Goal: Task Accomplishment & Management: Manage account settings

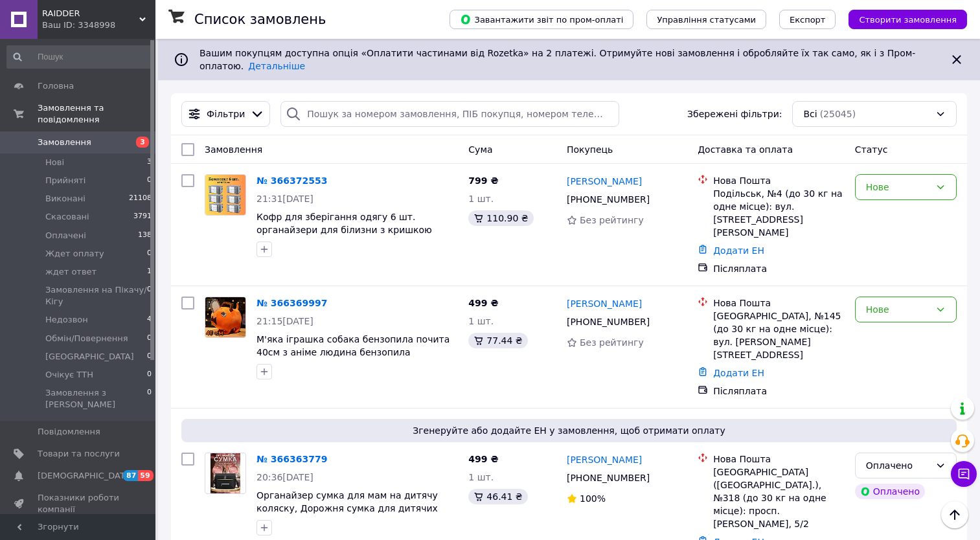
scroll to position [130, 0]
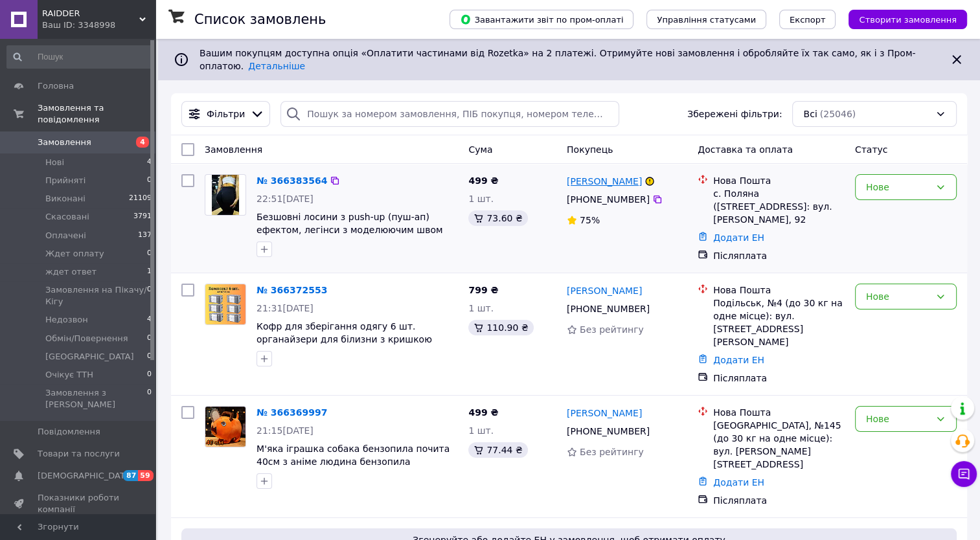
click at [591, 175] on link "Юлія Седова" at bounding box center [604, 181] width 75 height 13
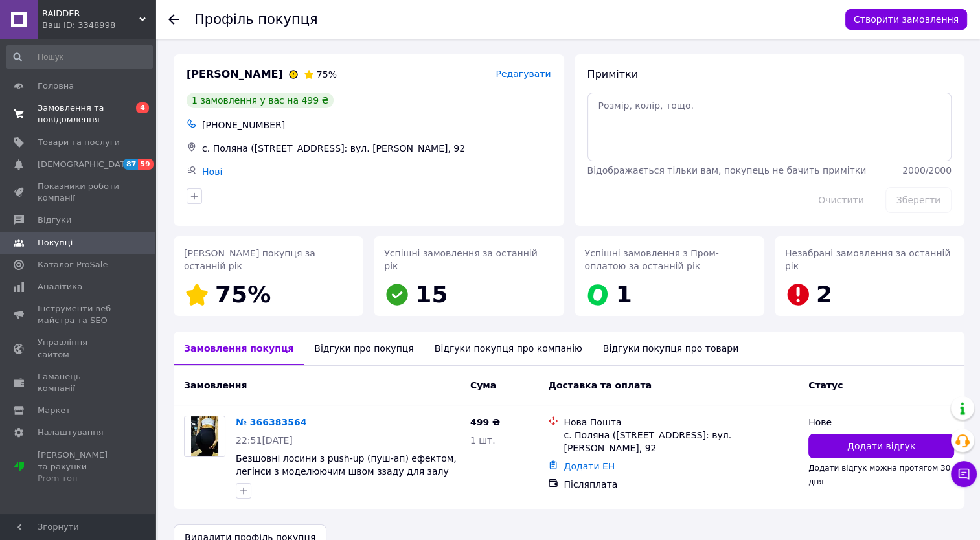
click at [51, 117] on span "Замовлення та повідомлення" at bounding box center [79, 113] width 82 height 23
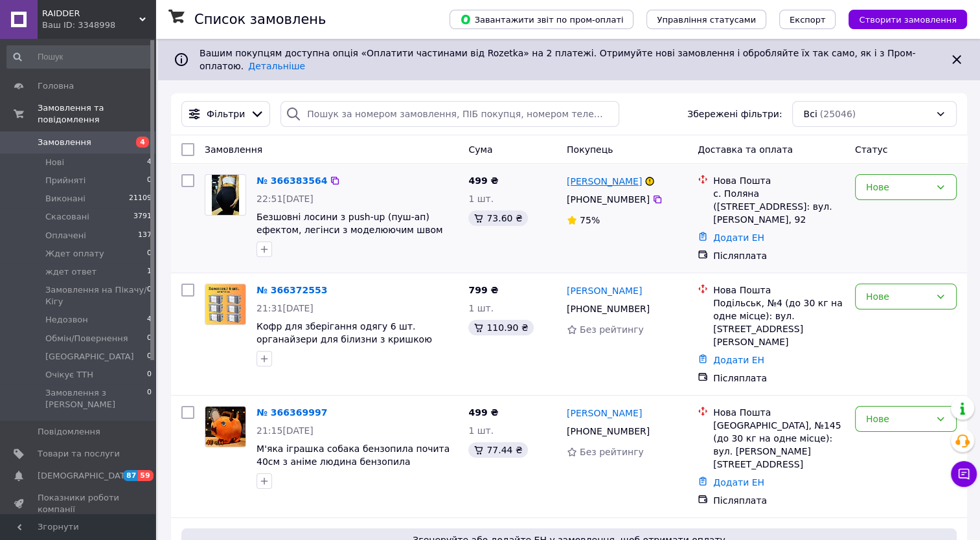
click at [578, 175] on link "Юлія Седова" at bounding box center [604, 181] width 75 height 13
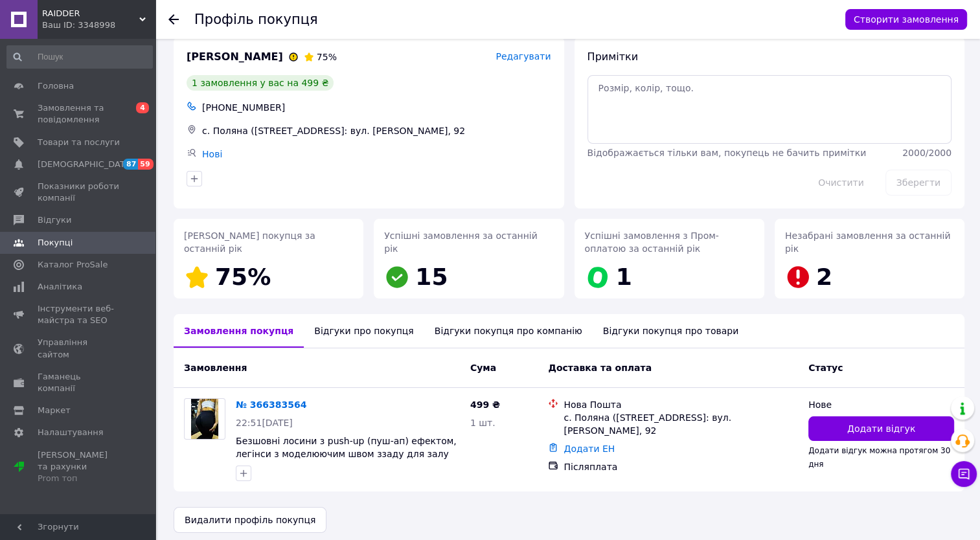
scroll to position [26, 0]
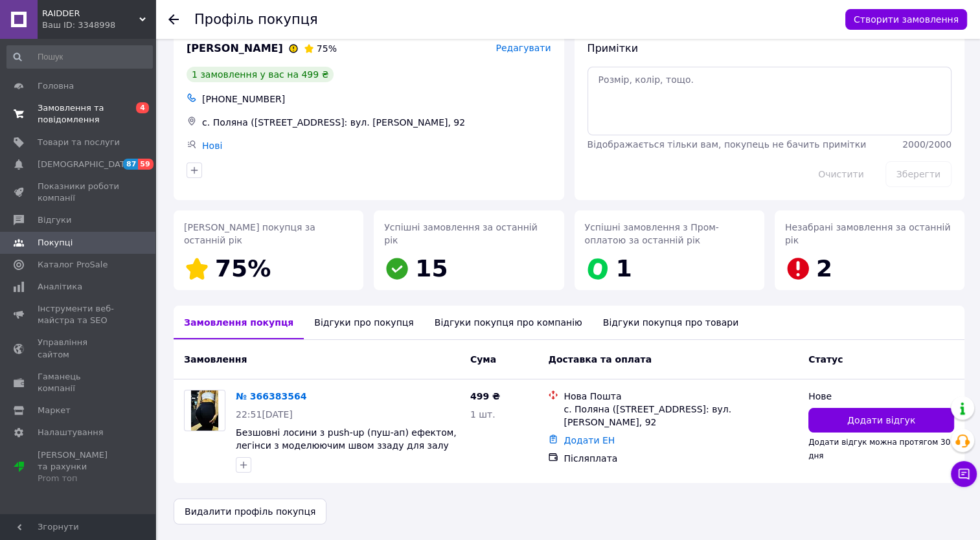
click at [49, 111] on span "Замовлення та повідомлення" at bounding box center [79, 113] width 82 height 23
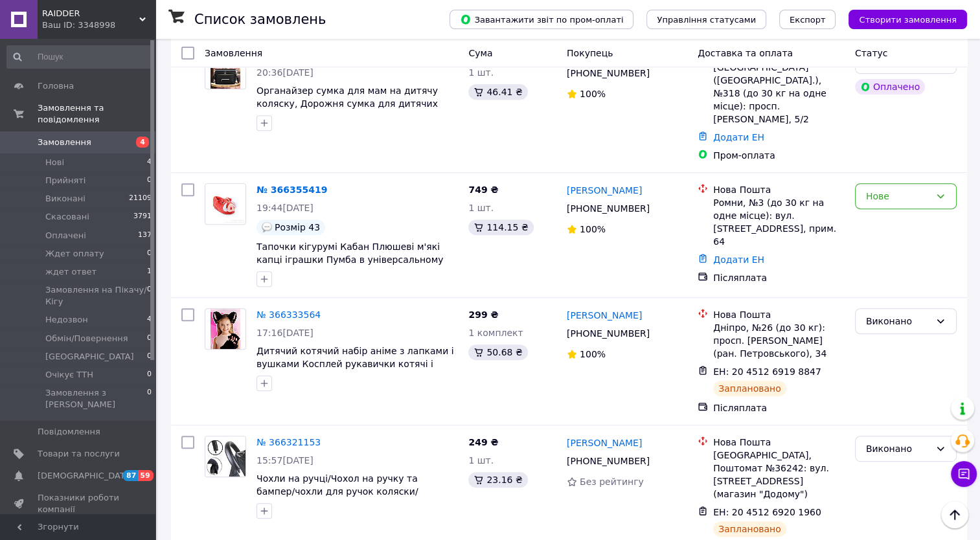
scroll to position [259, 0]
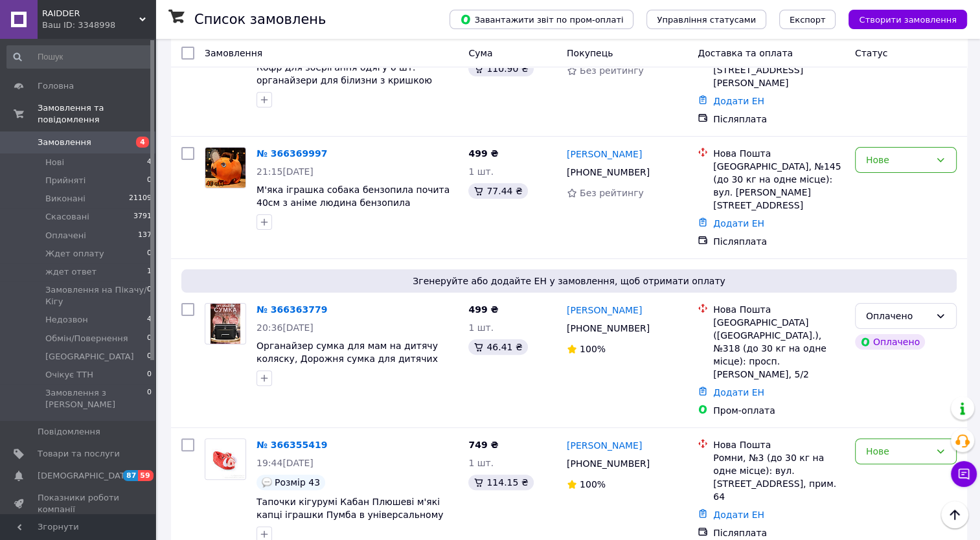
click at [91, 137] on span "Замовлення" at bounding box center [79, 143] width 82 height 12
